Goal: Find specific page/section

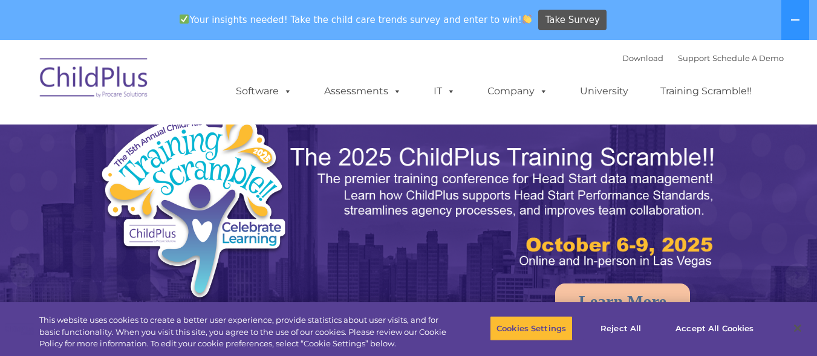
select select "MEDIUM"
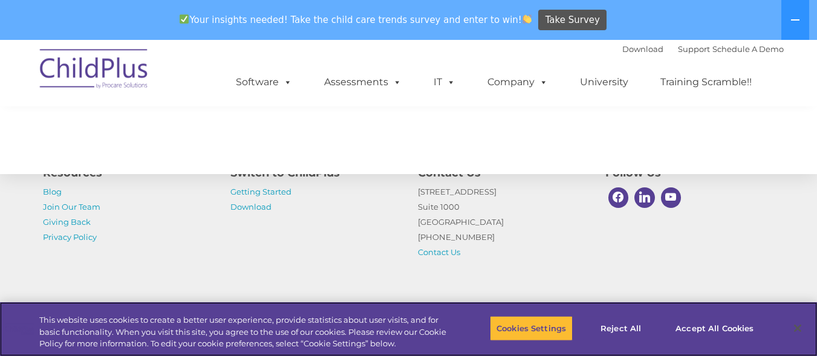
scroll to position [508, 0]
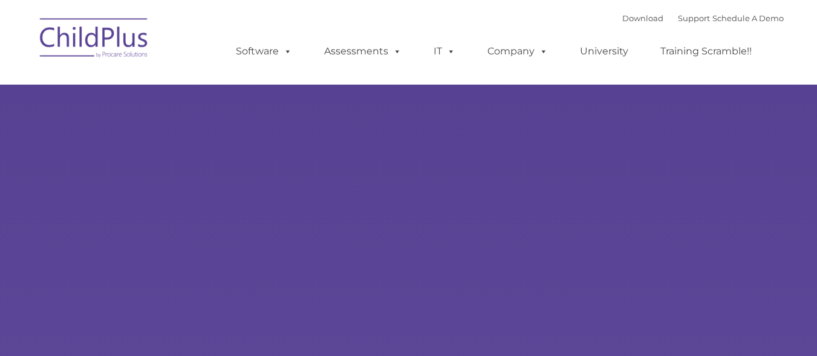
type input ""
select select "MEDIUM"
type input ""
select select "MEDIUM"
